Goal: Task Accomplishment & Management: Use online tool/utility

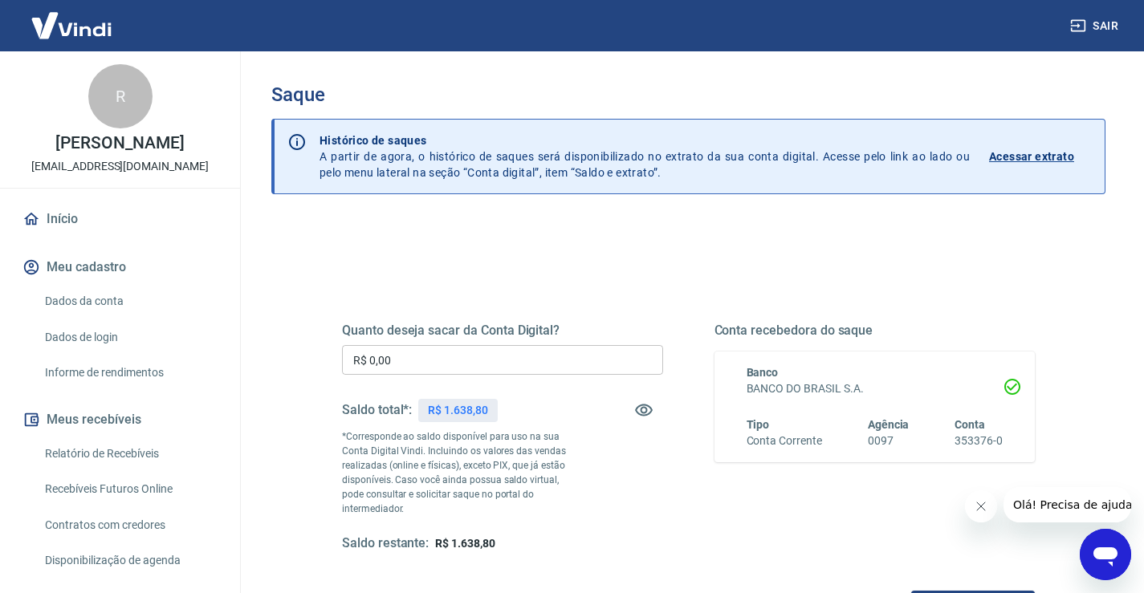
click at [482, 378] on div "Quanto deseja sacar da Conta Digital? R$ 0,00 ​ Saldo total*: R$ 1.638,80 *Corr…" at bounding box center [502, 438] width 321 height 230
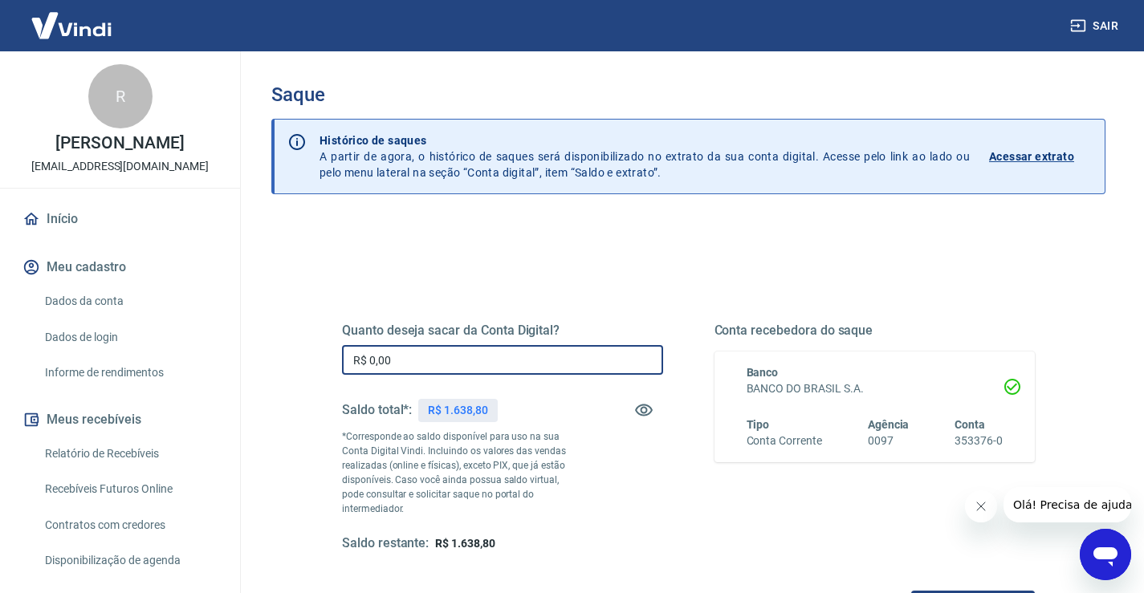
click at [466, 359] on input "R$ 0,00" at bounding box center [502, 360] width 321 height 30
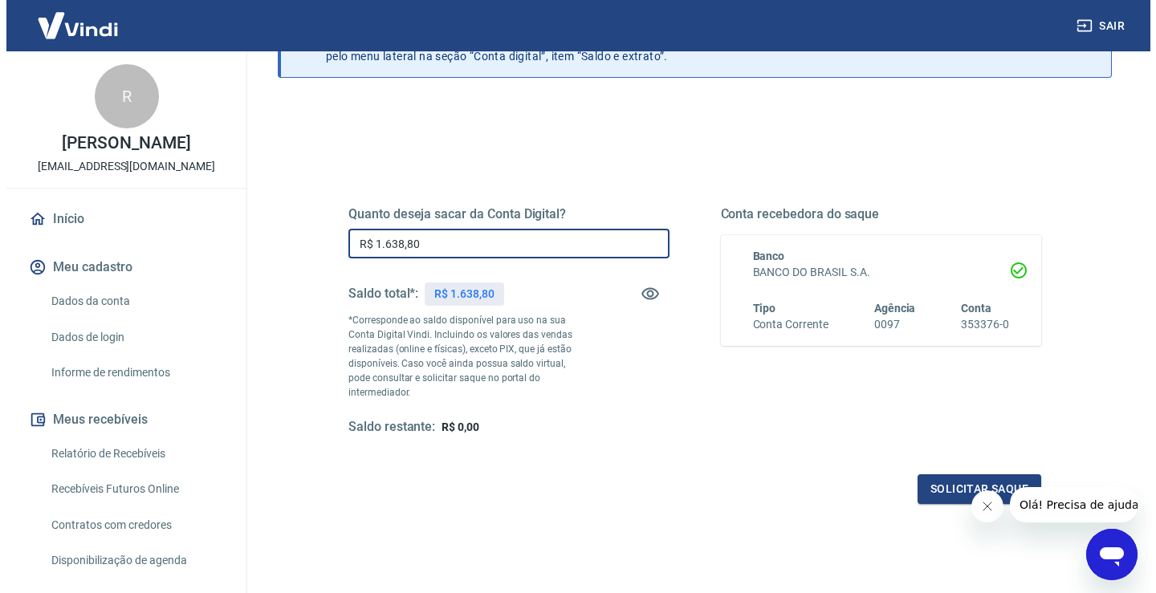
scroll to position [201, 0]
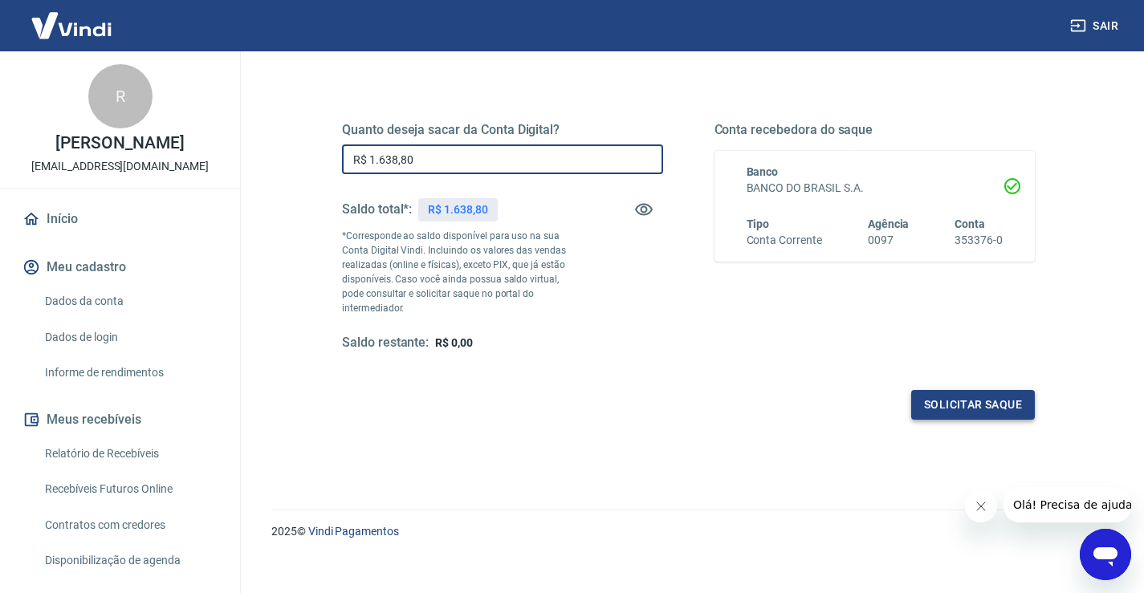
type input "R$ 1.638,80"
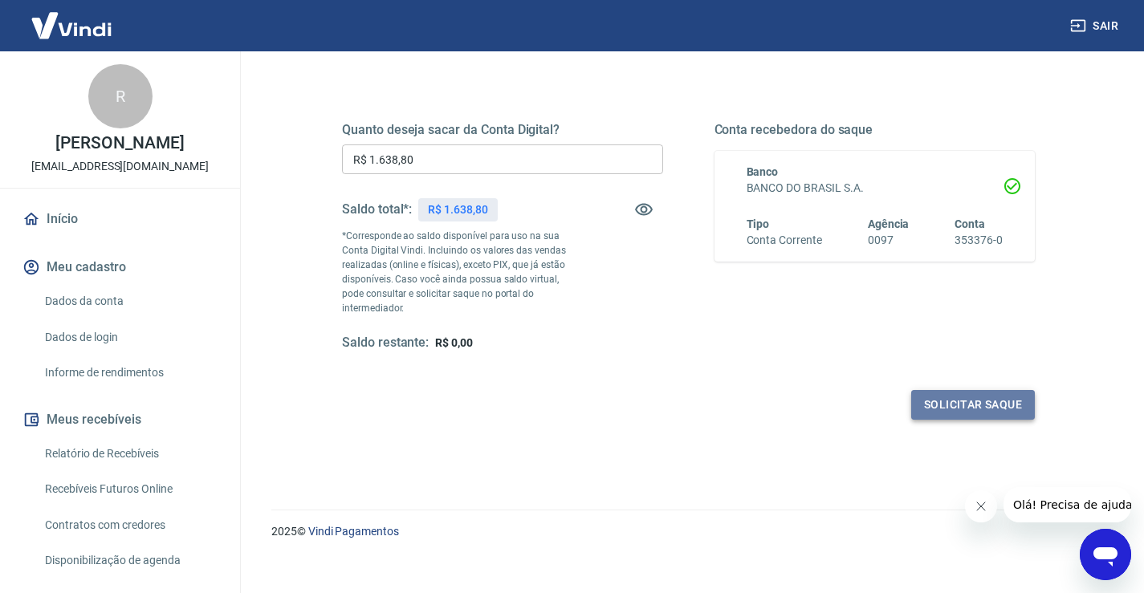
click at [950, 400] on button "Solicitar saque" at bounding box center [973, 405] width 124 height 30
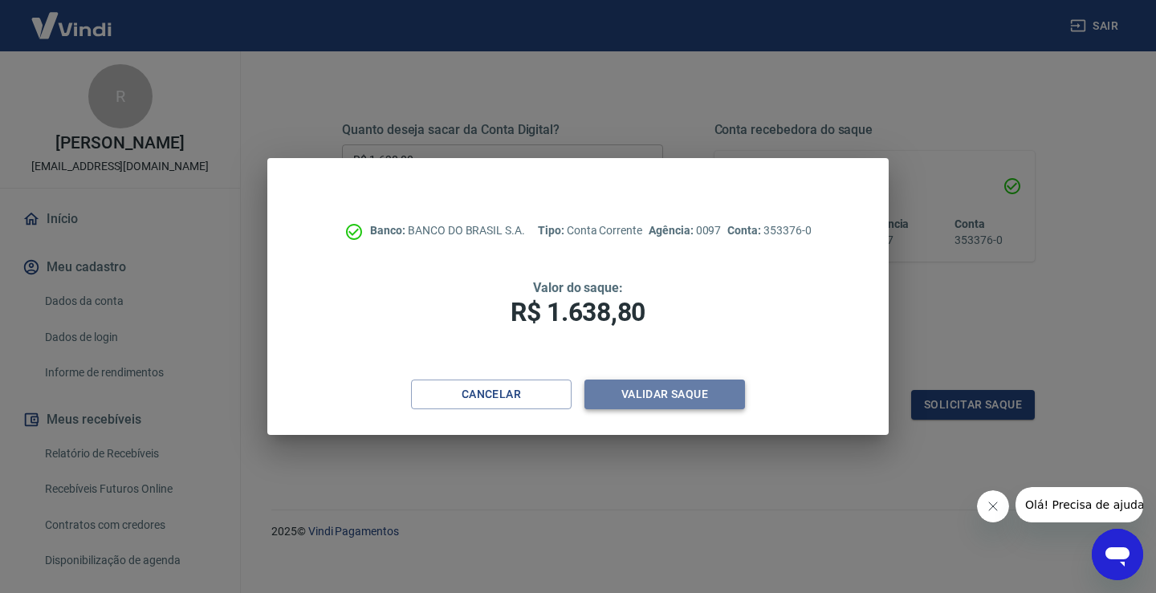
click at [715, 392] on button "Validar saque" at bounding box center [664, 395] width 161 height 30
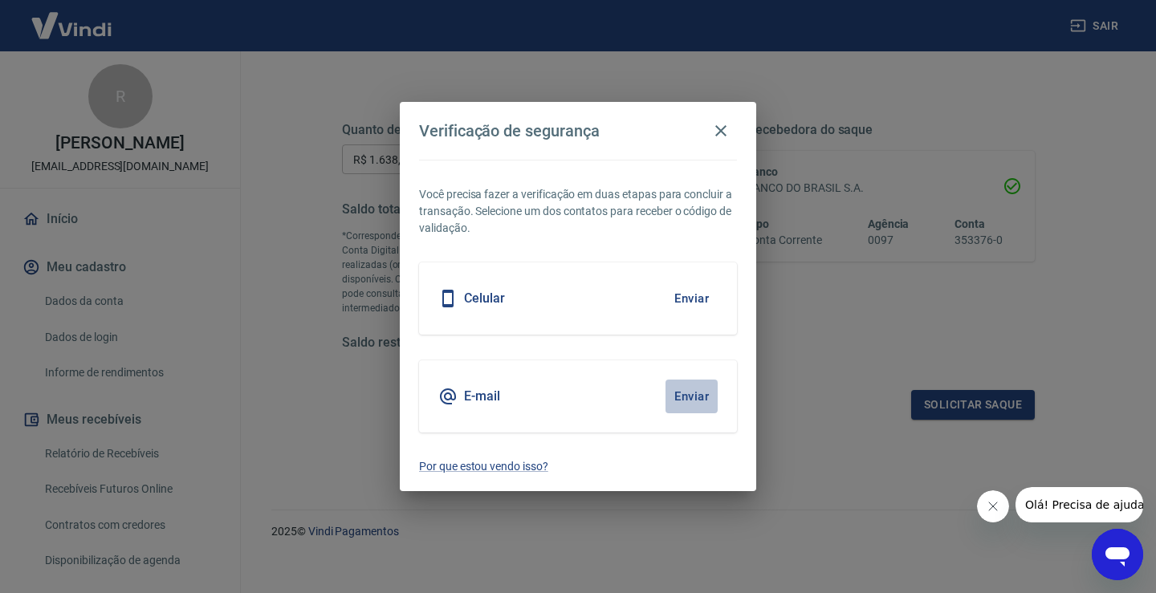
click at [679, 392] on button "Enviar" at bounding box center [691, 397] width 52 height 34
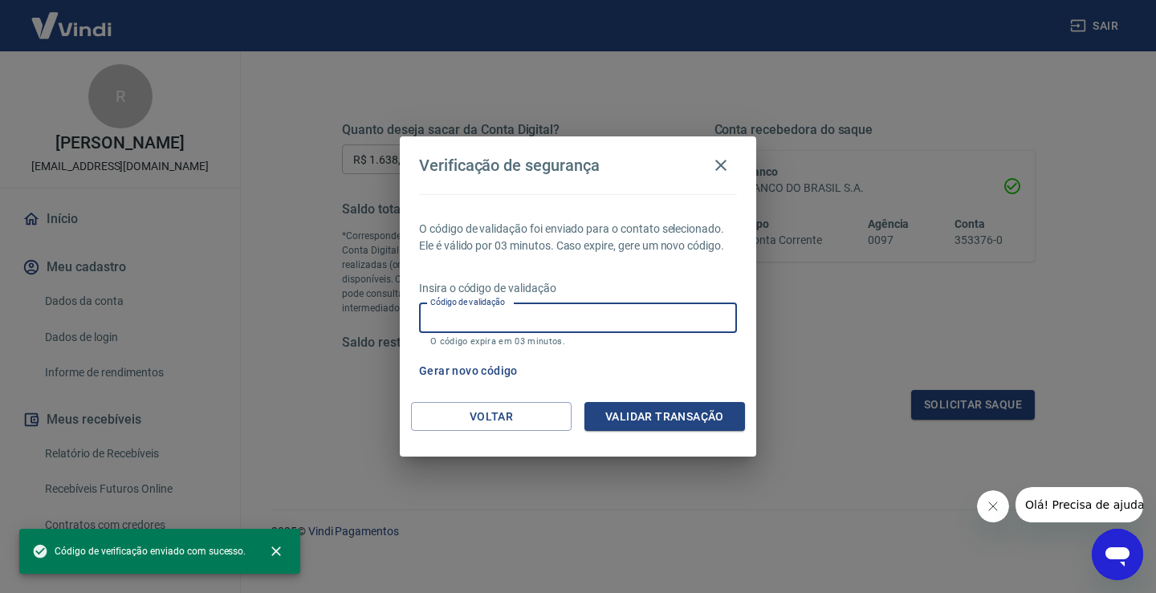
click at [588, 326] on input "Código de validação" at bounding box center [578, 318] width 318 height 30
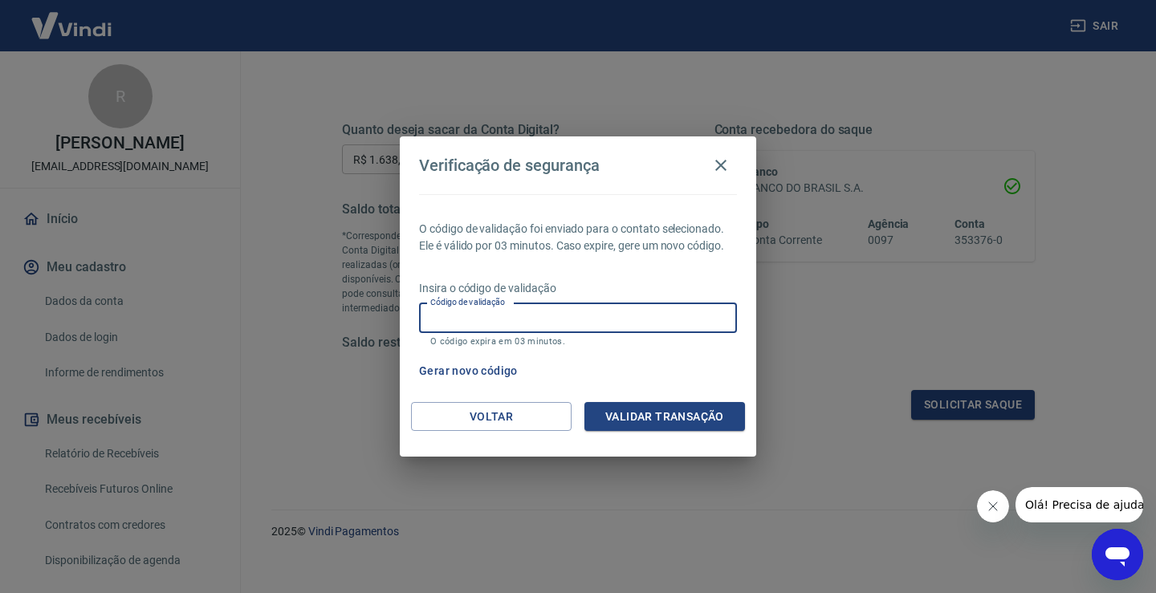
paste input "547167"
type input "547167"
click at [650, 409] on button "Validar transação" at bounding box center [664, 417] width 161 height 30
